Goal: Task Accomplishment & Management: Manage account settings

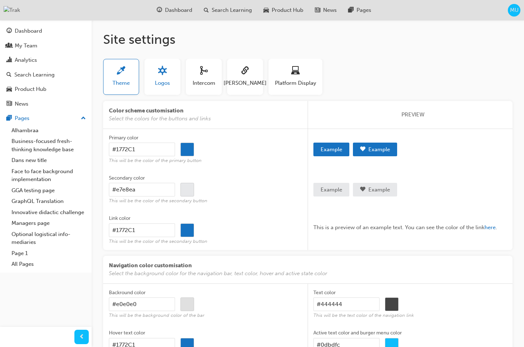
click at [163, 82] on span "Logos" at bounding box center [162, 83] width 15 height 8
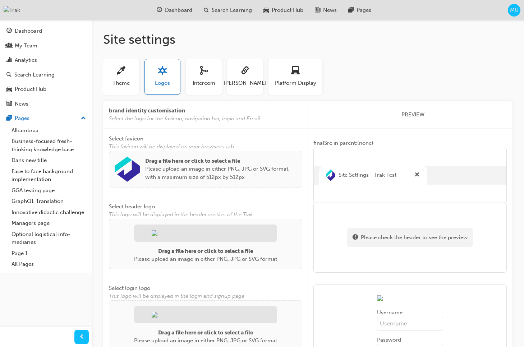
click at [125, 171] on img at bounding box center [127, 169] width 25 height 25
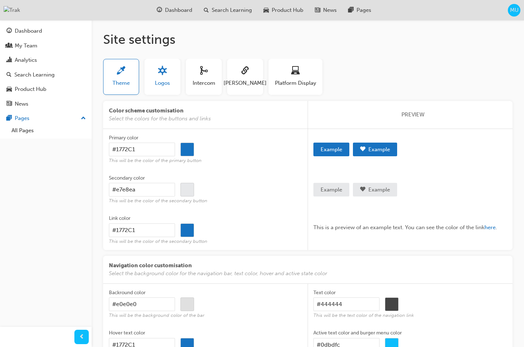
click at [159, 86] on span "Logos" at bounding box center [162, 83] width 15 height 8
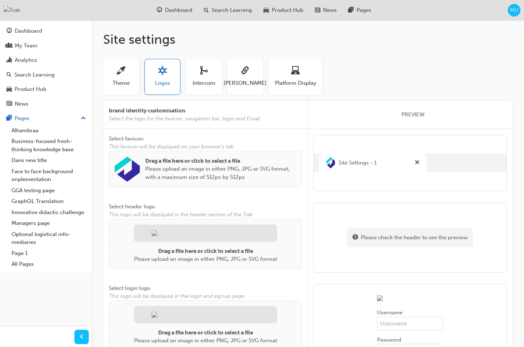
click at [144, 164] on div "Drag a file here or click to select a file Please upload an image in either PNG…" at bounding box center [206, 169] width 182 height 25
